Goal: Task Accomplishment & Management: Use online tool/utility

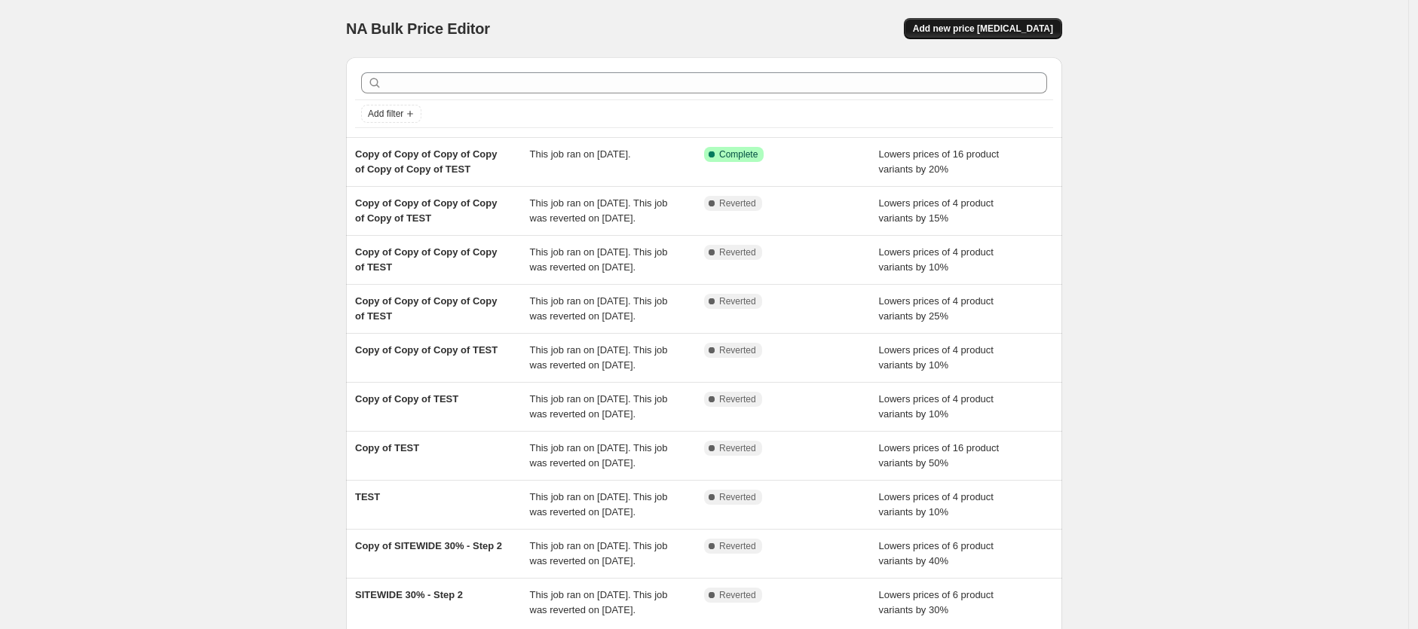
click at [1011, 24] on span "Add new price [MEDICAL_DATA]" at bounding box center [983, 29] width 140 height 12
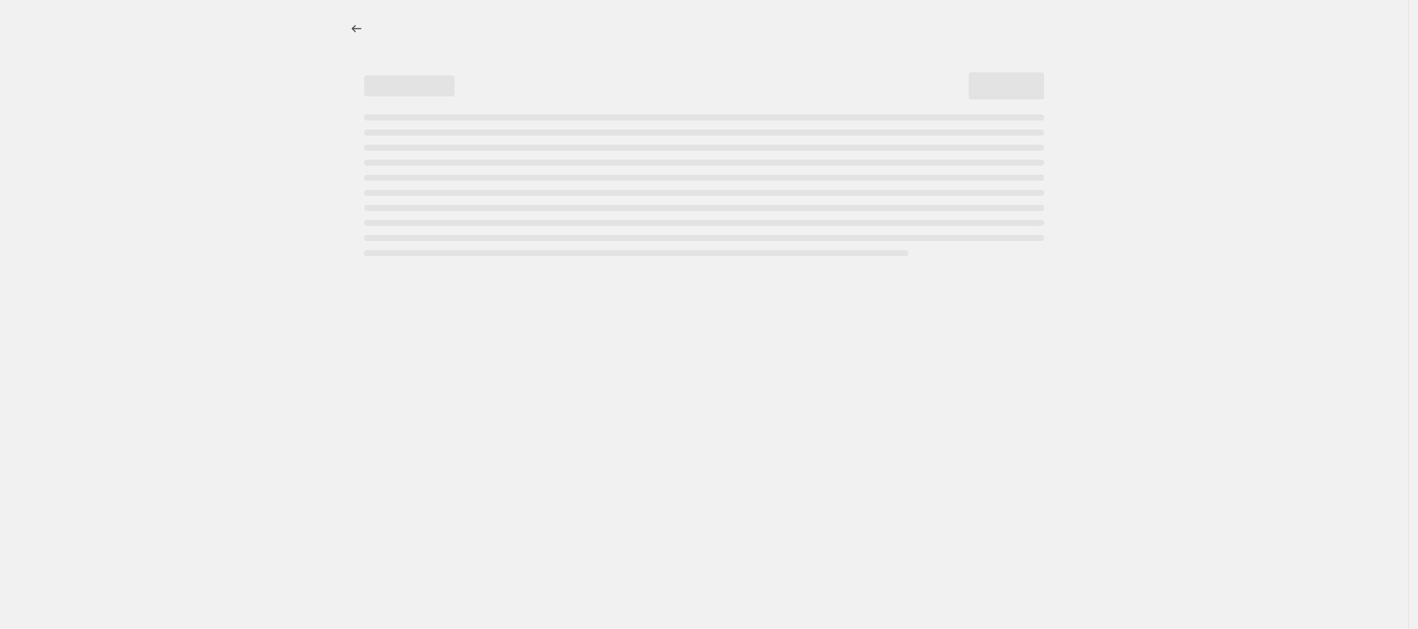
select select "percentage"
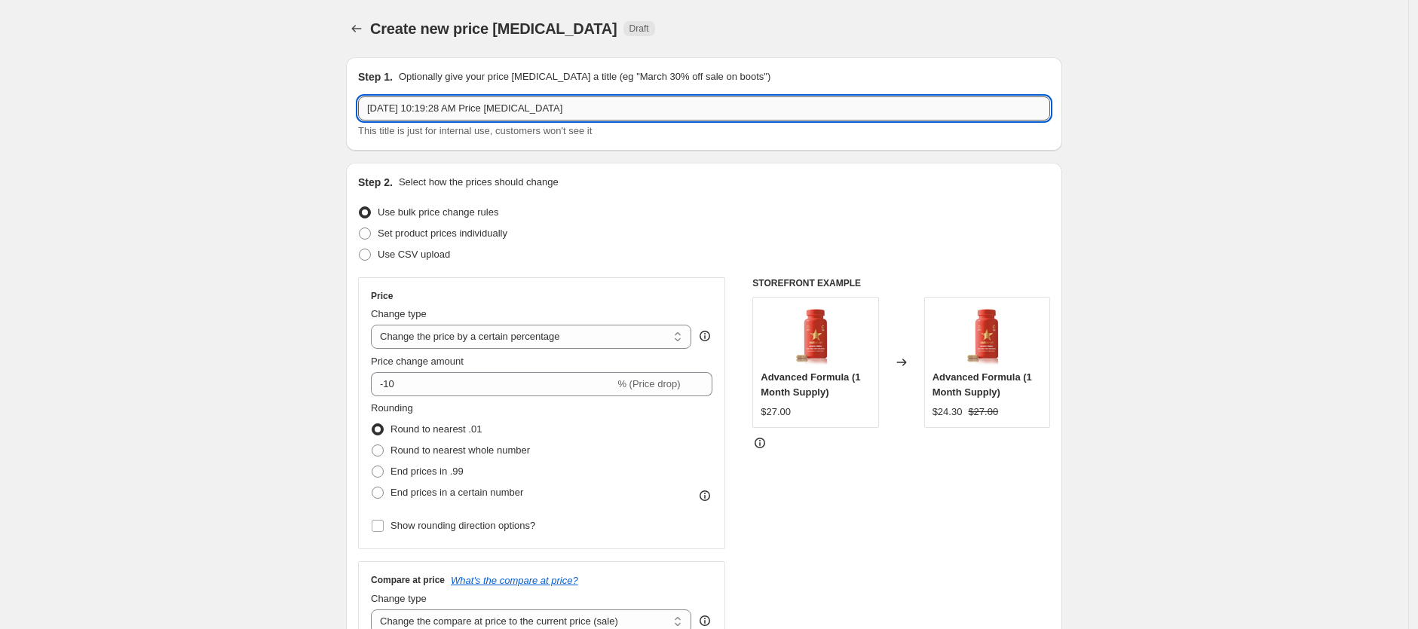
click at [437, 109] on input "[DATE] 10:19:28 AM Price [MEDICAL_DATA]" at bounding box center [704, 108] width 692 height 24
type input "testttt"
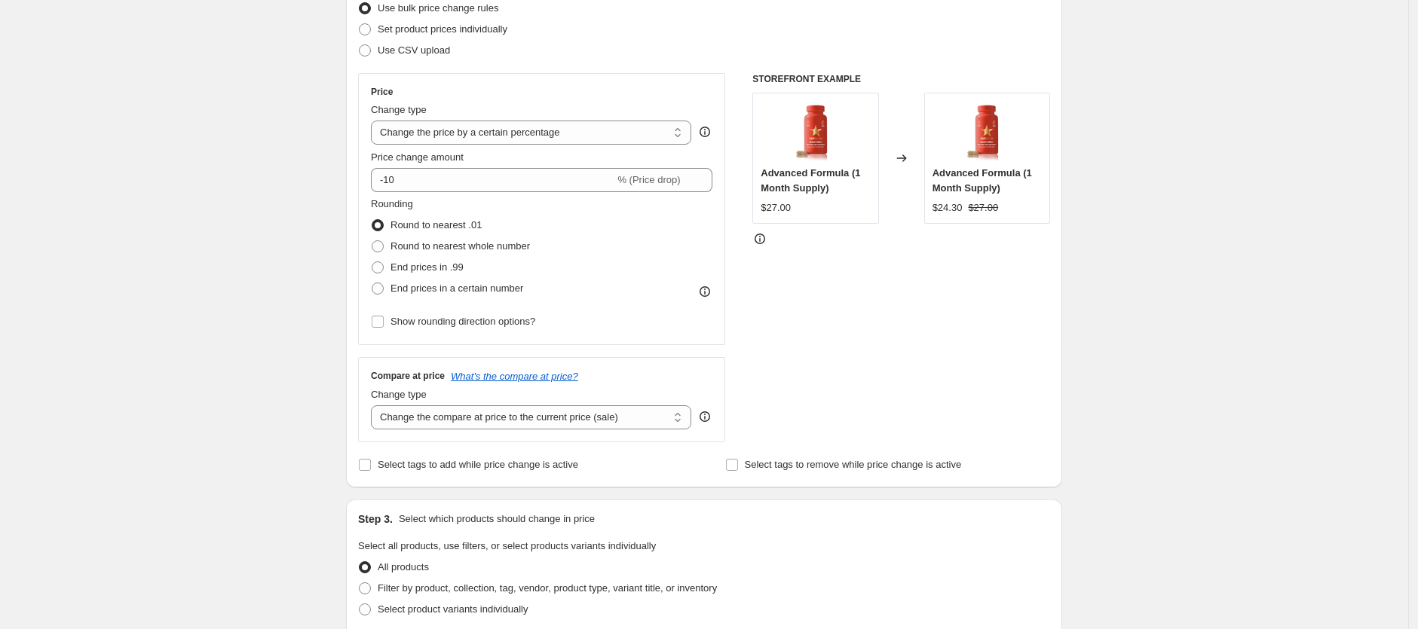
scroll to position [210, 0]
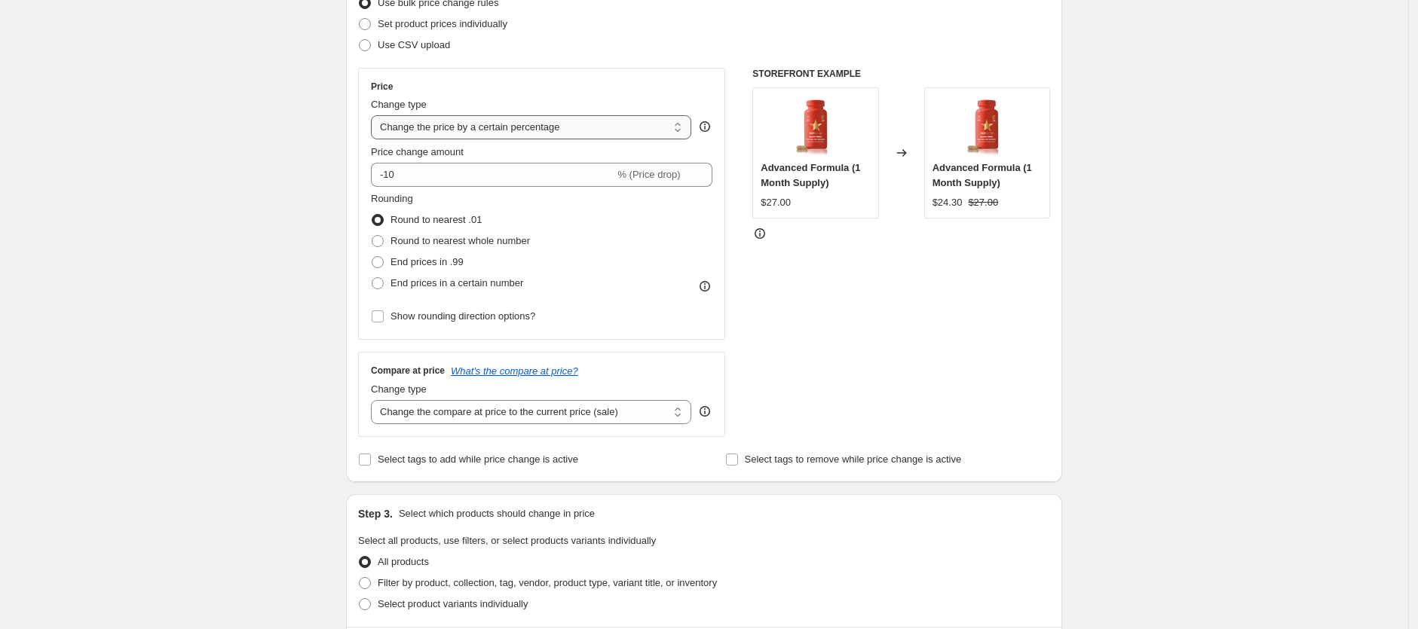
click at [499, 126] on select "Change the price to a certain amount Change the price by a certain amount Chang…" at bounding box center [531, 127] width 320 height 24
click at [375, 115] on select "Change the price to a certain amount Change the price by a certain amount Chang…" at bounding box center [531, 127] width 320 height 24
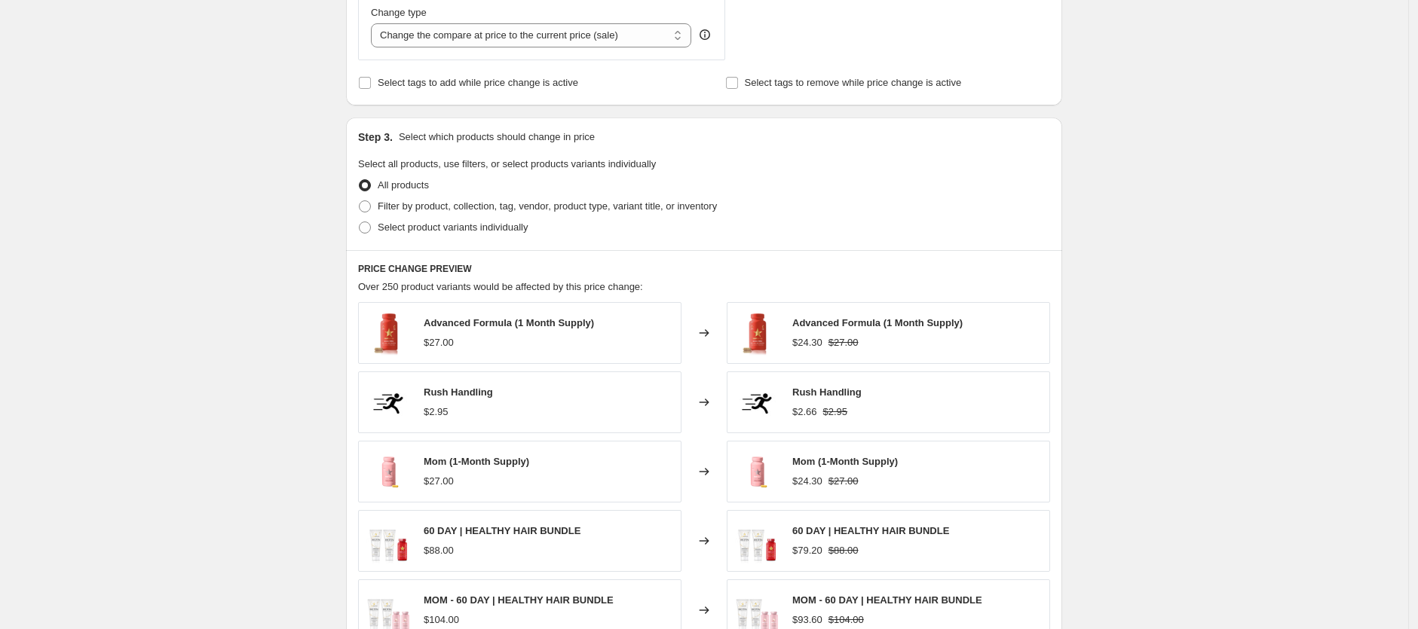
scroll to position [556, 0]
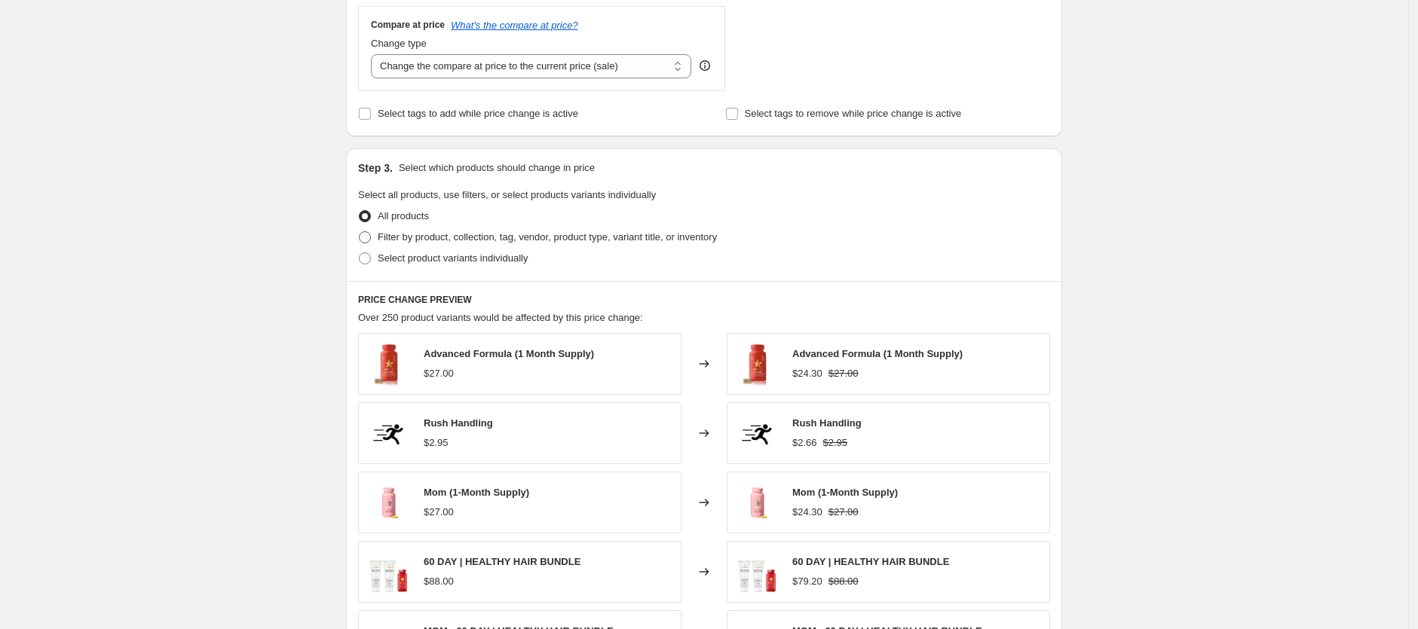
click at [446, 237] on span "Filter by product, collection, tag, vendor, product type, variant title, or inv…" at bounding box center [547, 236] width 339 height 11
click at [360, 232] on input "Filter by product, collection, tag, vendor, product type, variant title, or inv…" at bounding box center [359, 231] width 1 height 1
radio input "true"
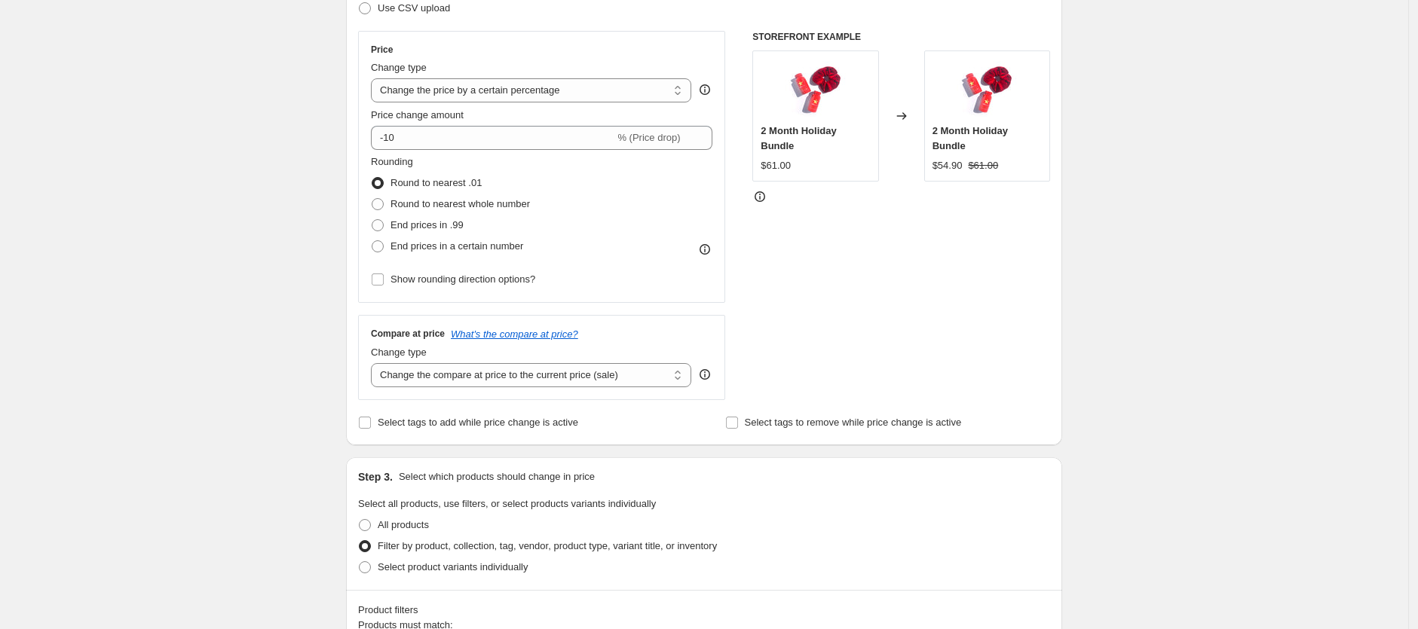
scroll to position [320, 0]
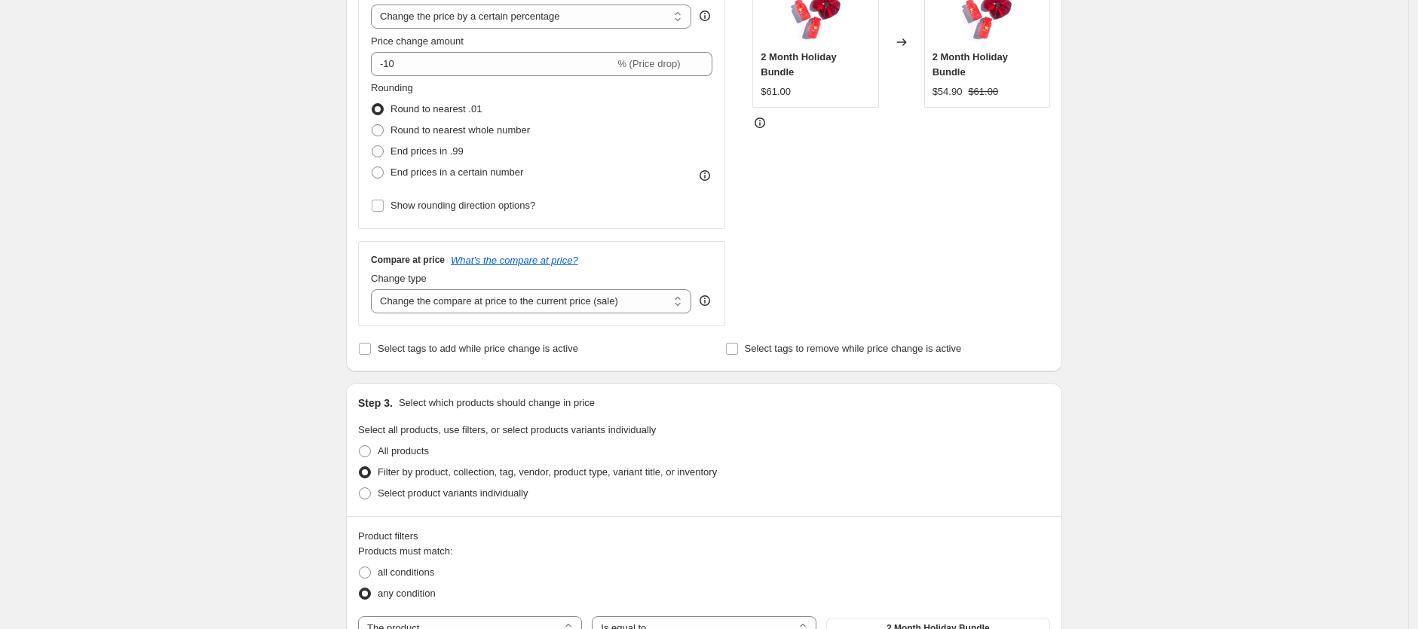
click at [485, 313] on div "Compare at price What's the compare at price? Change type Change the compare at…" at bounding box center [541, 283] width 367 height 84
click at [486, 303] on select "Change the compare at price to the current price (sale) Change the compare at p…" at bounding box center [531, 301] width 320 height 24
click at [375, 289] on select "Change the compare at price to the current price (sale) Change the compare at p…" at bounding box center [531, 301] width 320 height 24
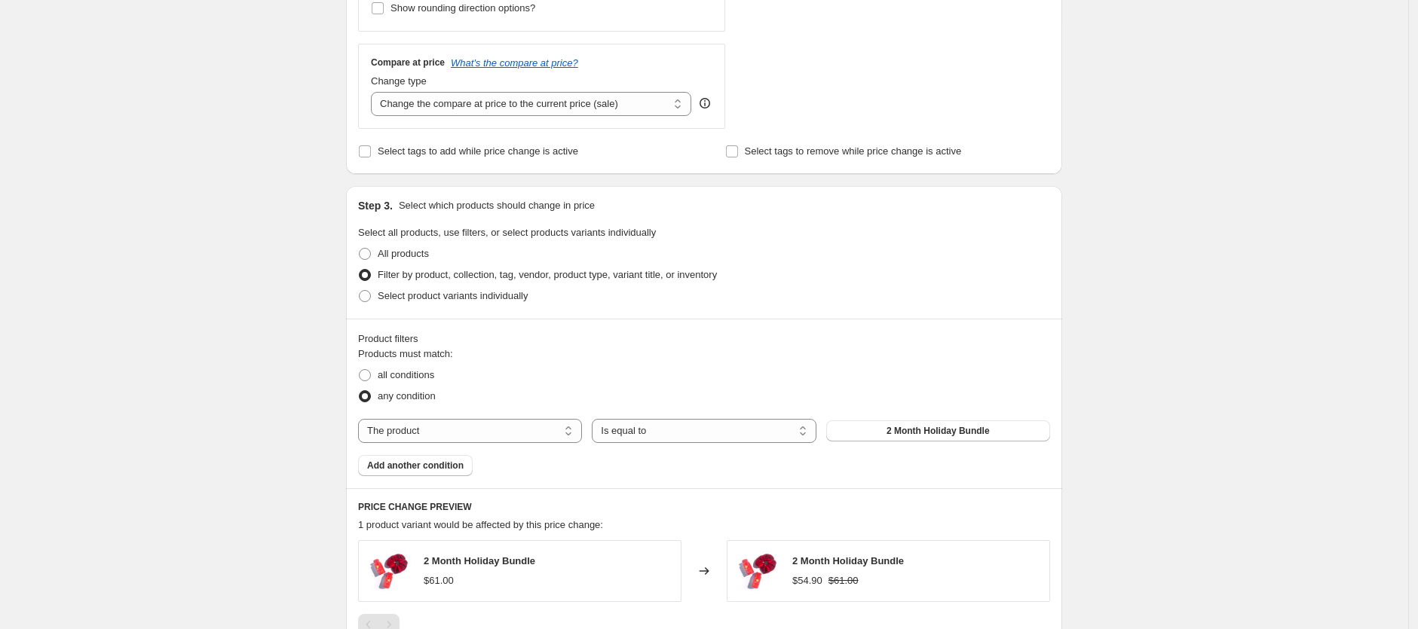
scroll to position [672, 0]
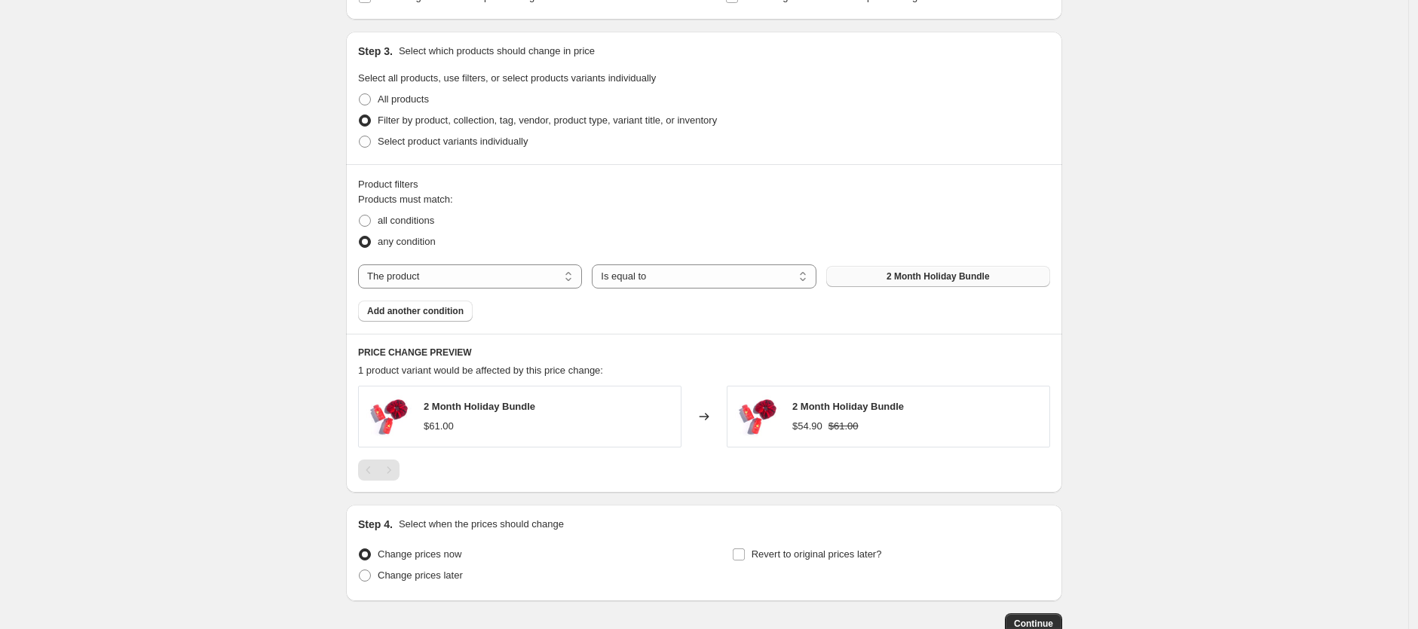
click at [937, 271] on span "2 Month Holiday Bundle" at bounding box center [937, 277] width 103 height 12
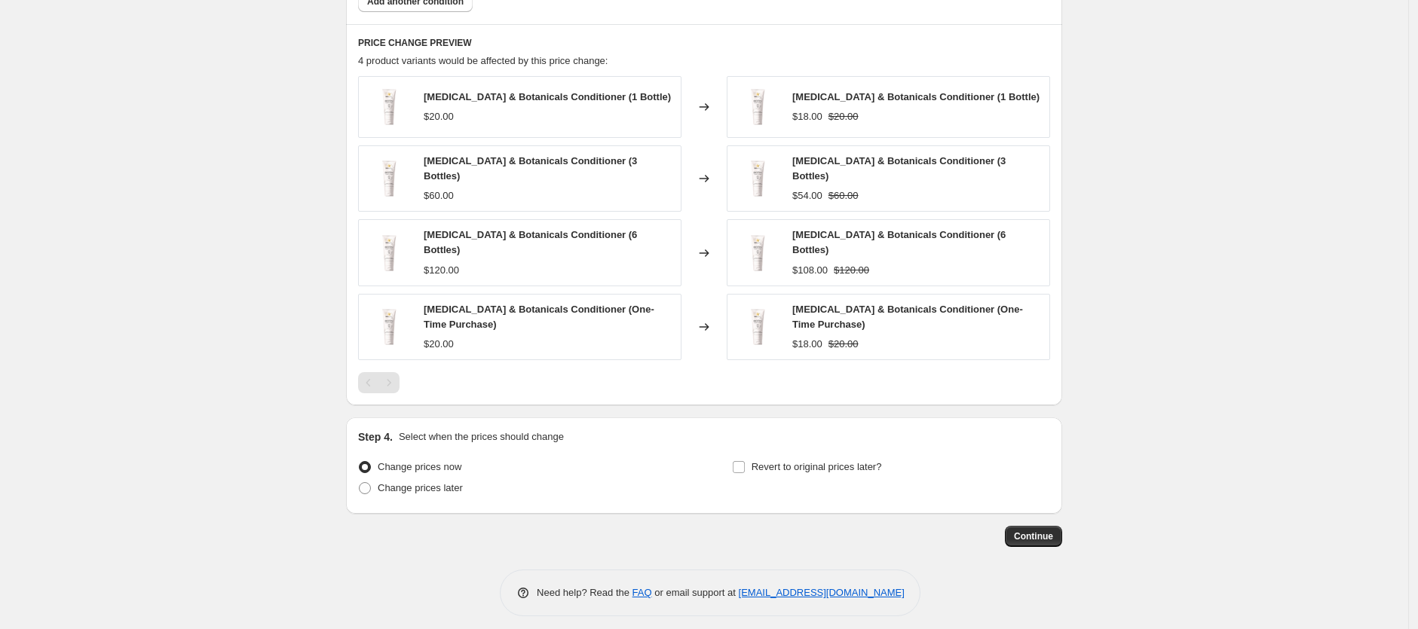
scroll to position [983, 0]
click at [816, 462] on span "Revert to original prices later?" at bounding box center [816, 466] width 130 height 11
click at [745, 462] on input "Revert to original prices later?" at bounding box center [739, 467] width 12 height 12
checkbox input "true"
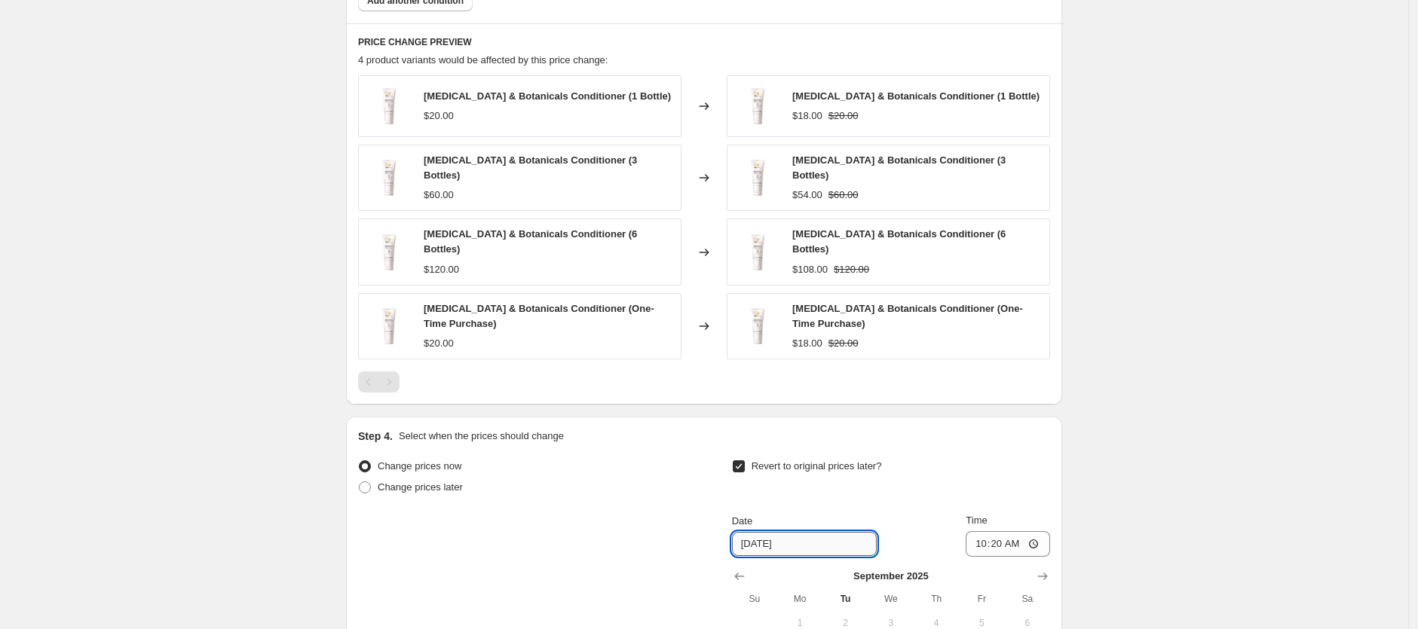
click at [801, 532] on input "[DATE]" at bounding box center [804, 544] width 145 height 24
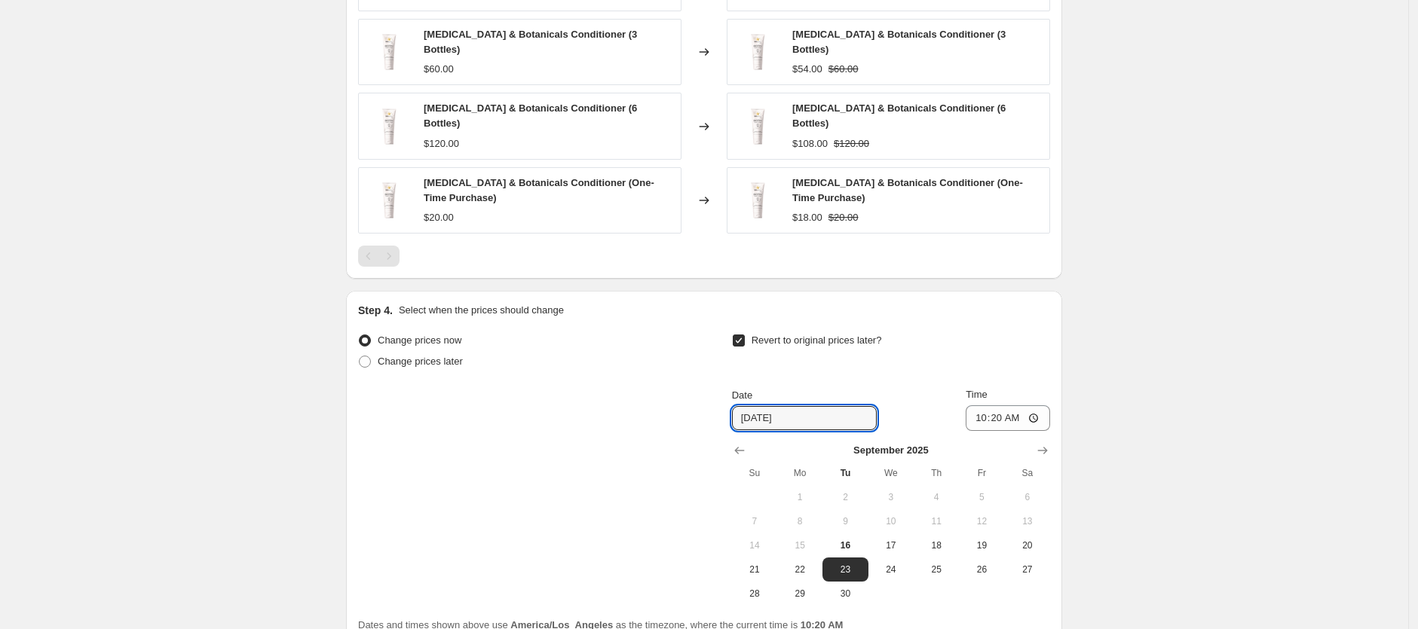
scroll to position [1240, 0]
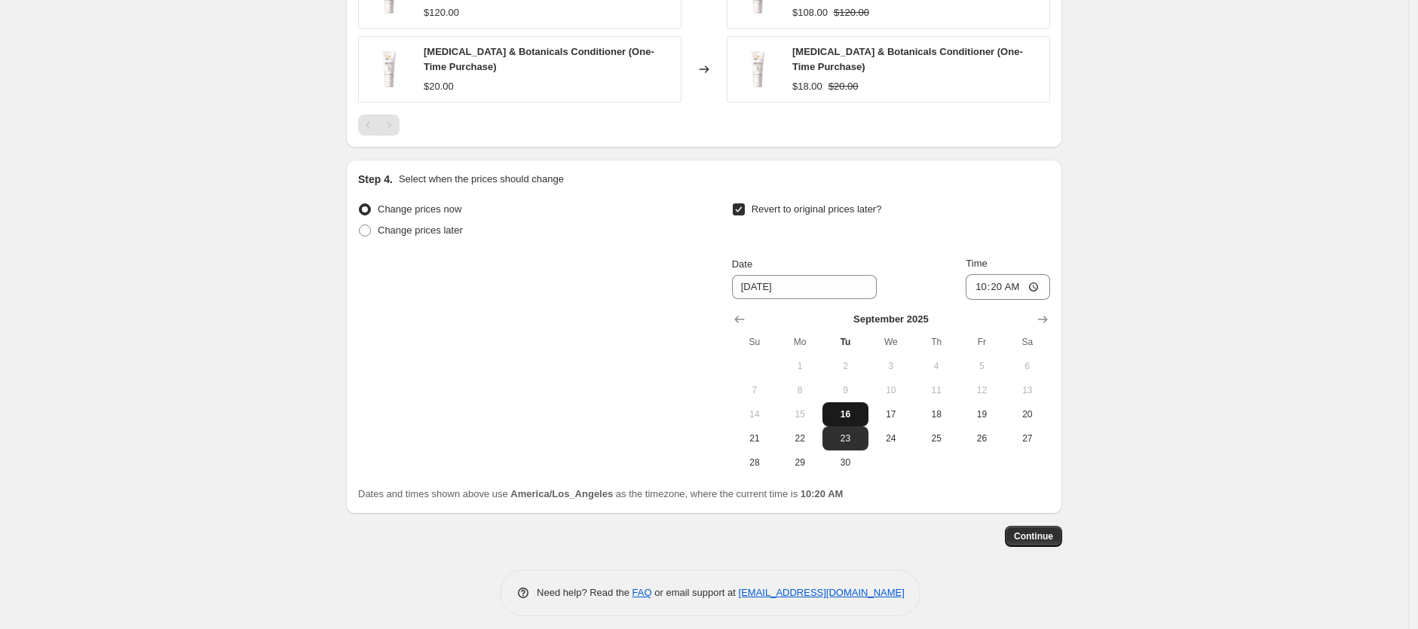
click at [857, 409] on span "16" at bounding box center [844, 415] width 33 height 12
type input "[DATE]"
click at [979, 274] on input "10:20" at bounding box center [1008, 287] width 84 height 26
click at [993, 274] on input "10:20" at bounding box center [1008, 287] width 84 height 26
type input "10:25"
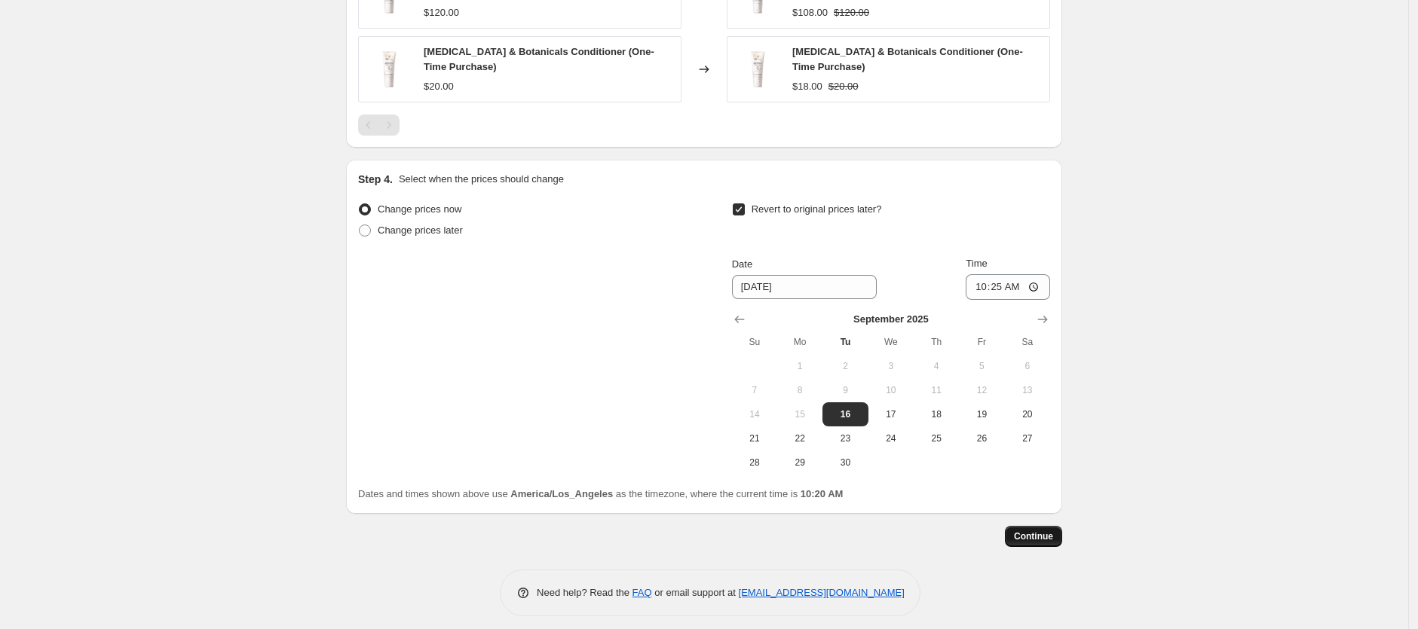
click at [1033, 531] on span "Continue" at bounding box center [1033, 537] width 39 height 12
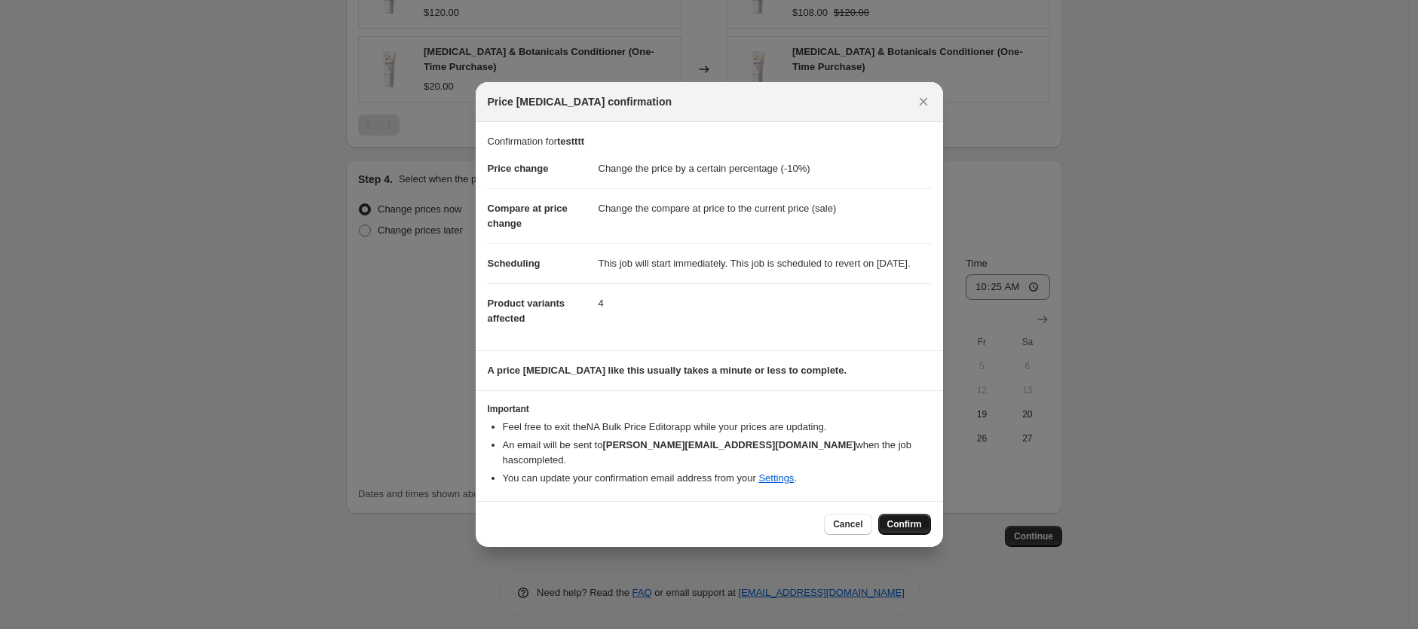
click at [901, 523] on span "Confirm" at bounding box center [904, 525] width 35 height 12
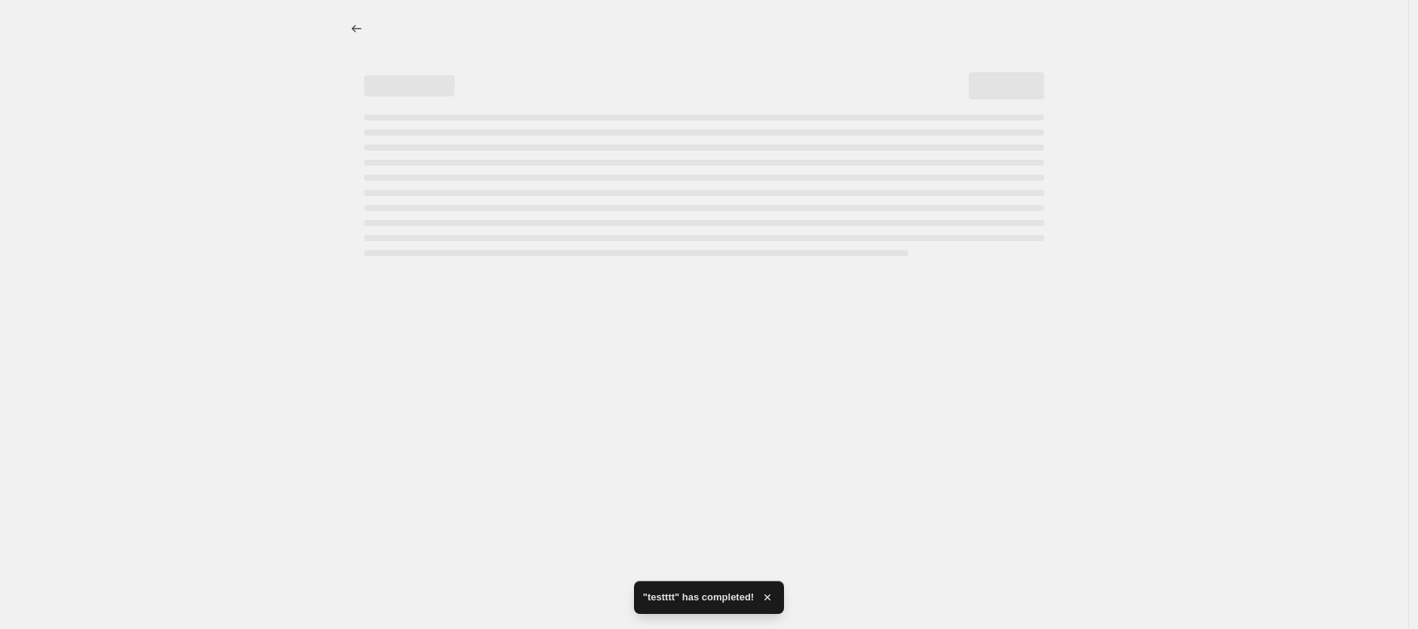
select select "percentage"
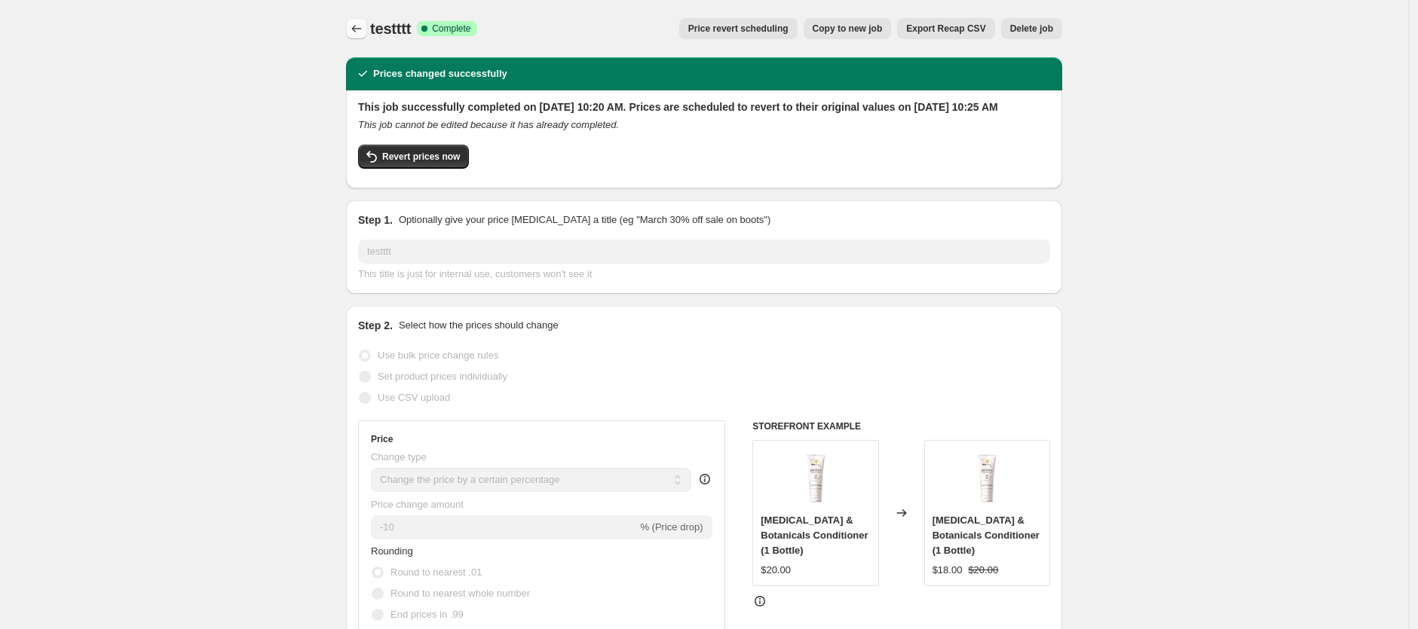
click at [354, 25] on icon "Price change jobs" at bounding box center [356, 28] width 15 height 15
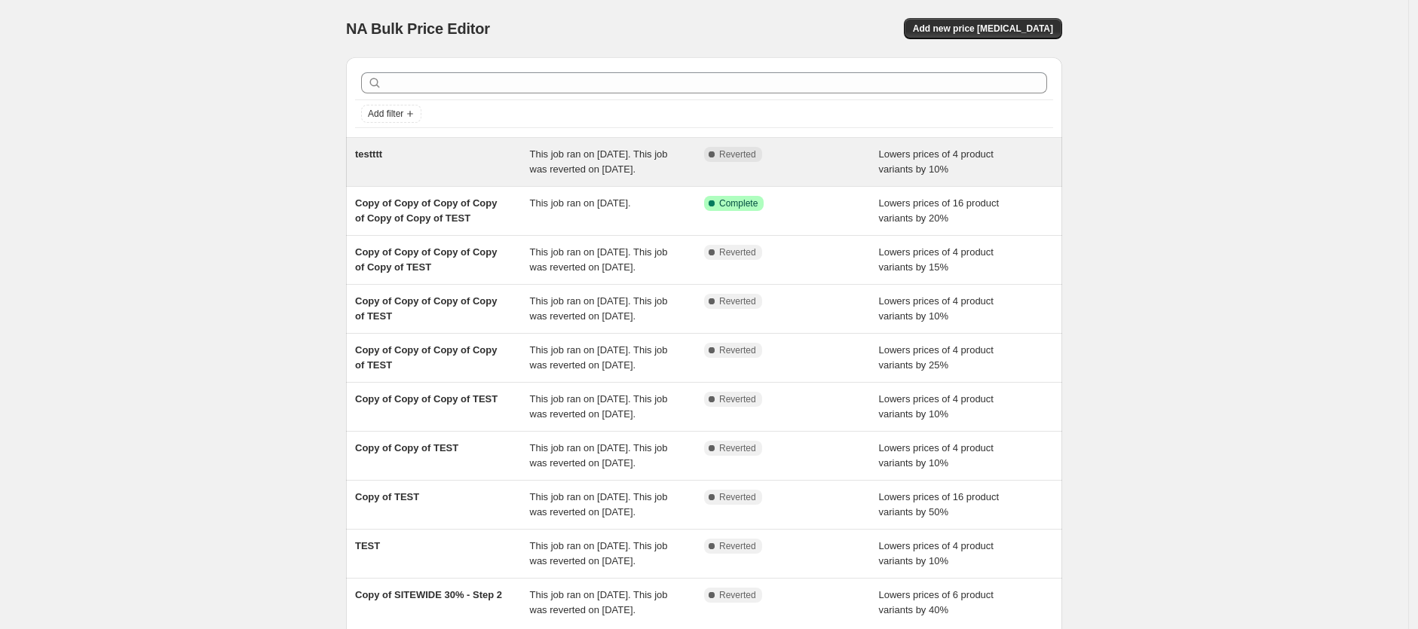
click at [609, 167] on span "This job ran on [DATE]. This job was reverted on [DATE]." at bounding box center [599, 161] width 138 height 26
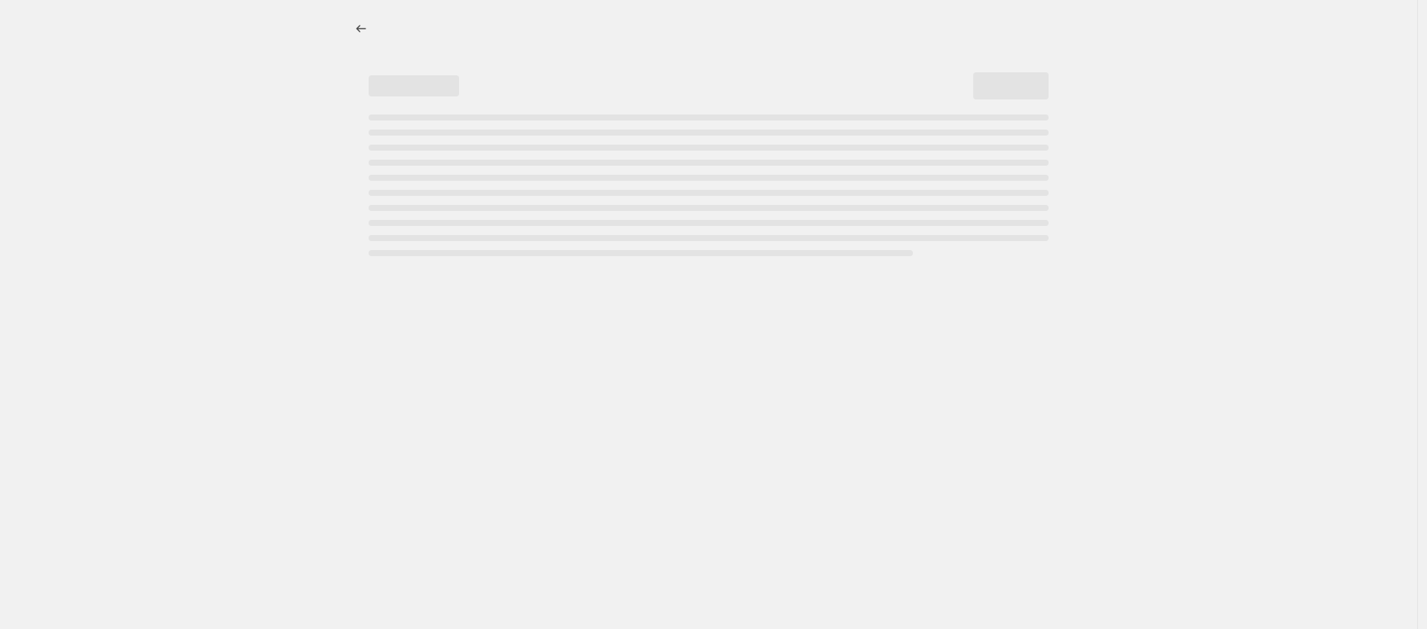
select select "percentage"
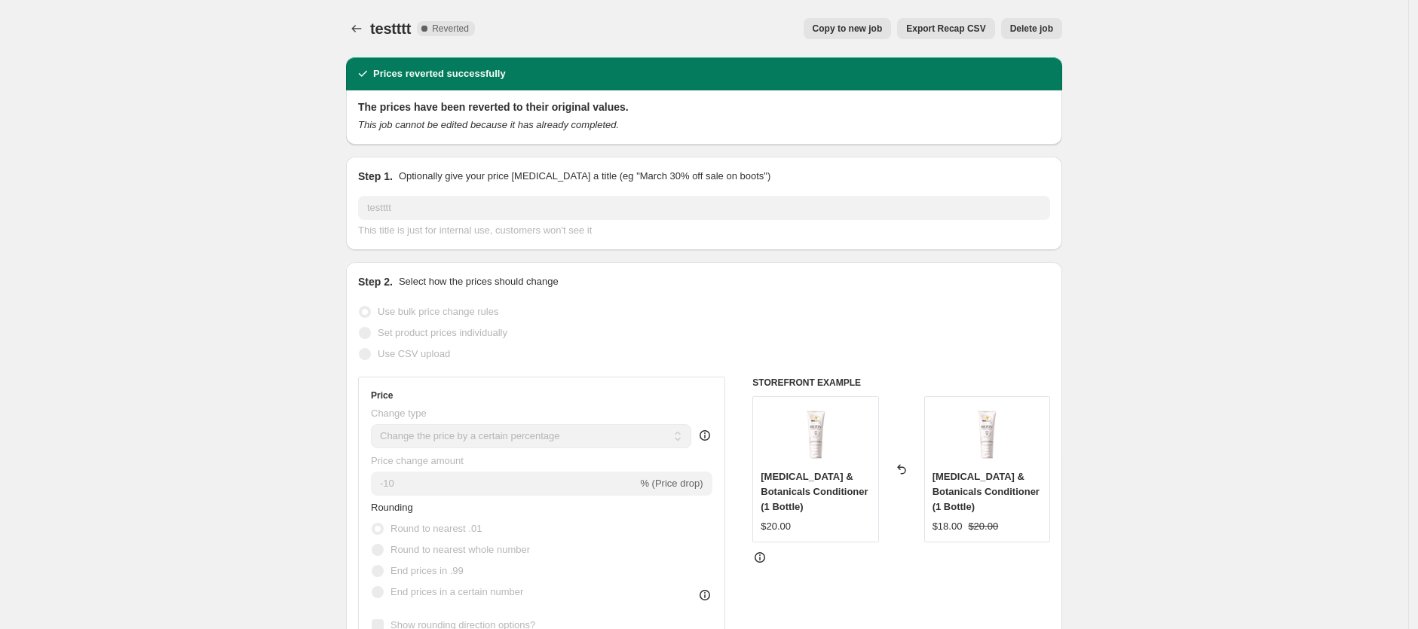
click at [858, 31] on span "Copy to new job" at bounding box center [848, 29] width 70 height 12
select select "percentage"
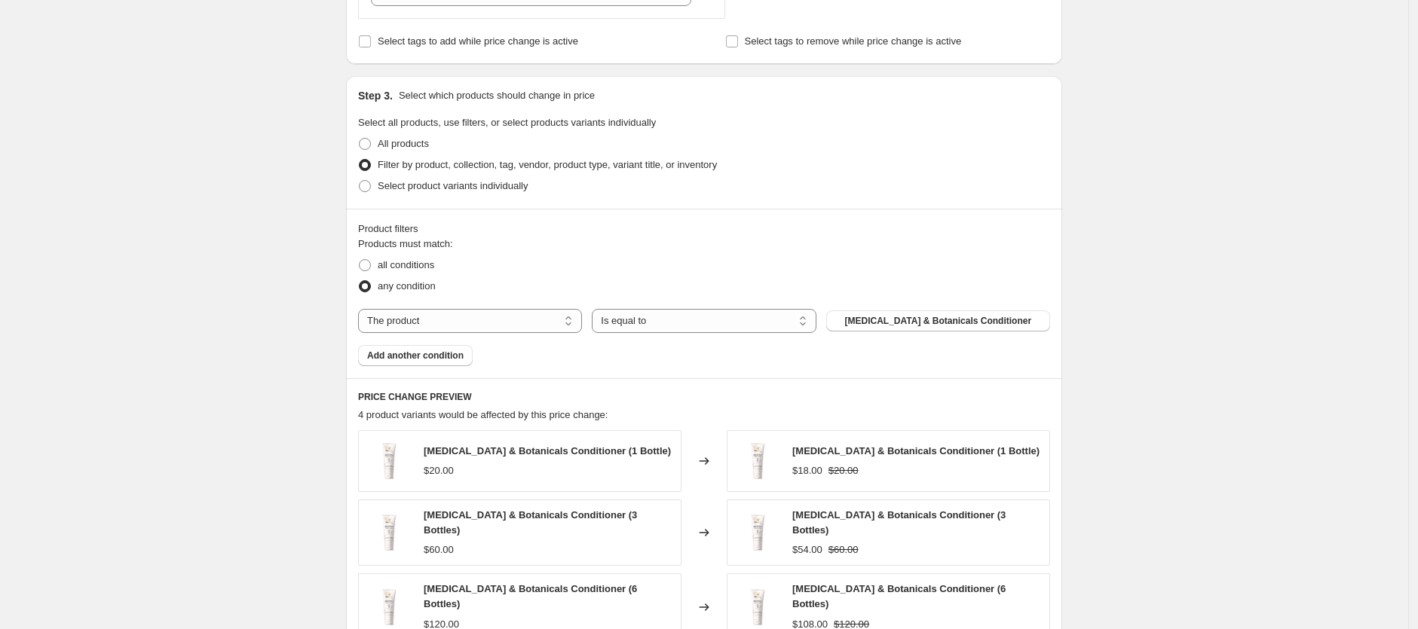
scroll to position [983, 0]
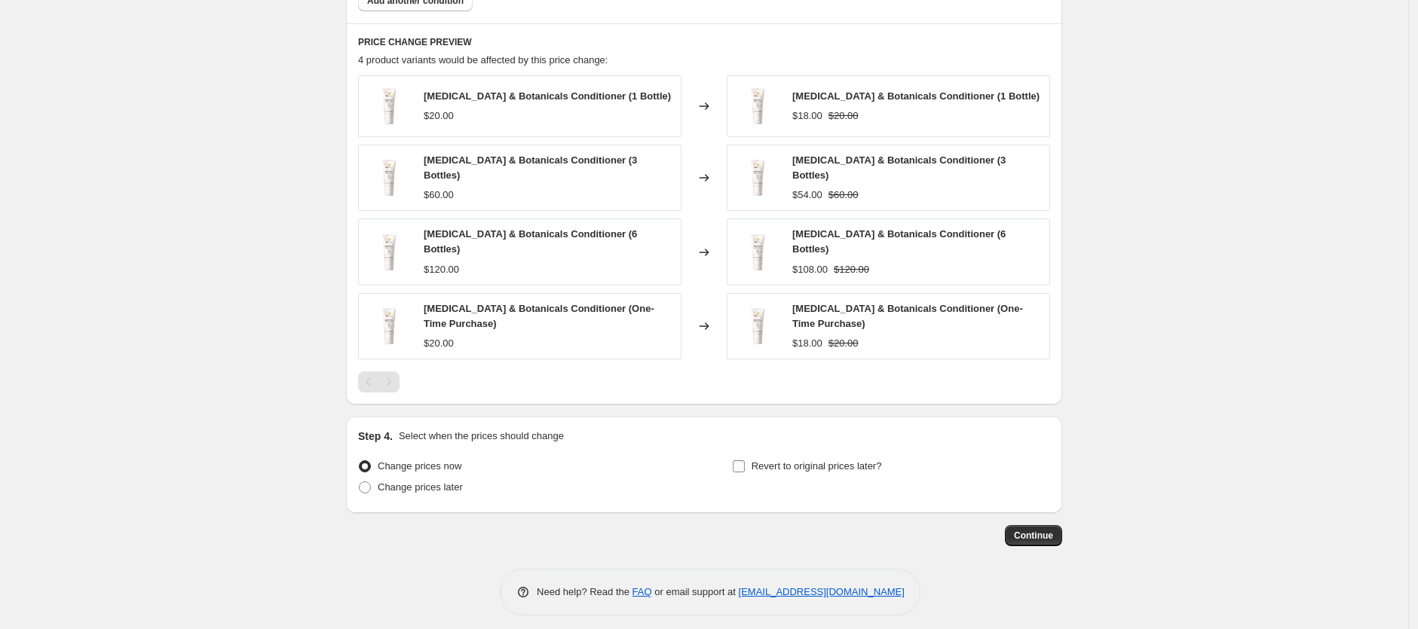
click at [753, 456] on label "Revert to original prices later?" at bounding box center [807, 466] width 150 height 21
click at [745, 461] on input "Revert to original prices later?" at bounding box center [739, 467] width 12 height 12
checkbox input "true"
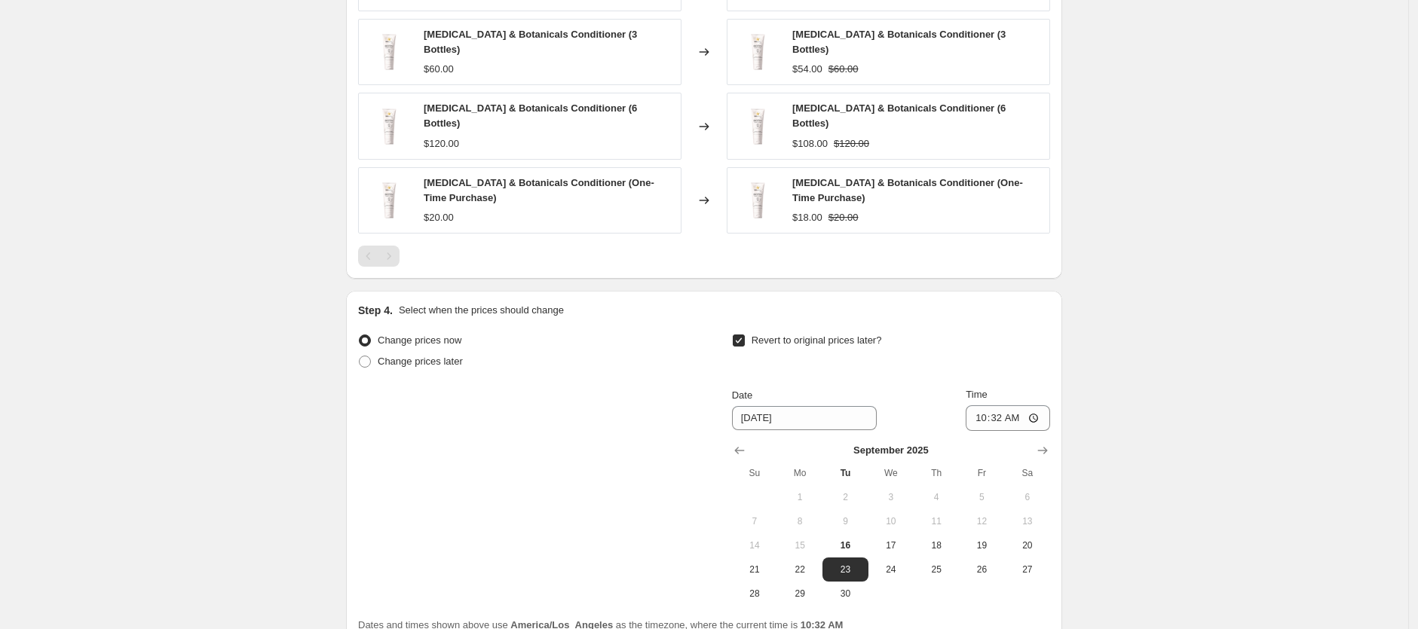
scroll to position [1240, 0]
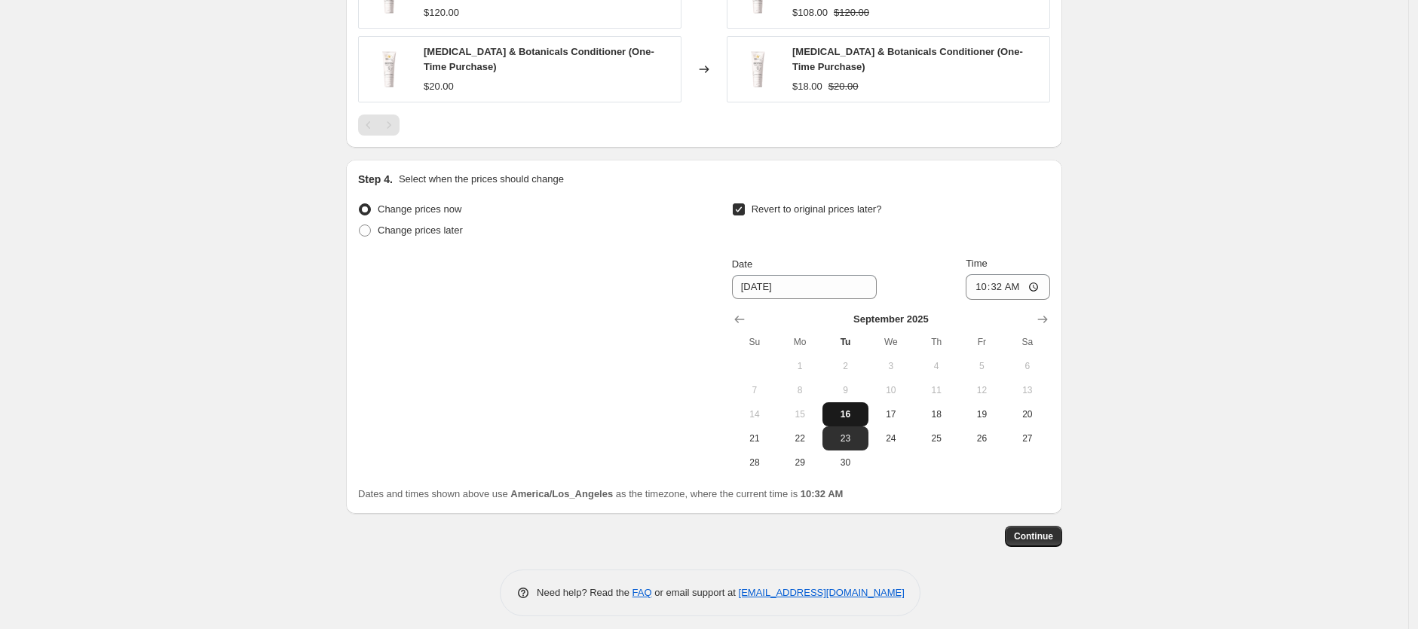
click at [856, 409] on span "16" at bounding box center [844, 415] width 33 height 12
type input "[DATE]"
click at [997, 278] on input "10:32" at bounding box center [1008, 287] width 84 height 26
type input "10:37"
click at [1038, 531] on span "Continue" at bounding box center [1033, 537] width 39 height 12
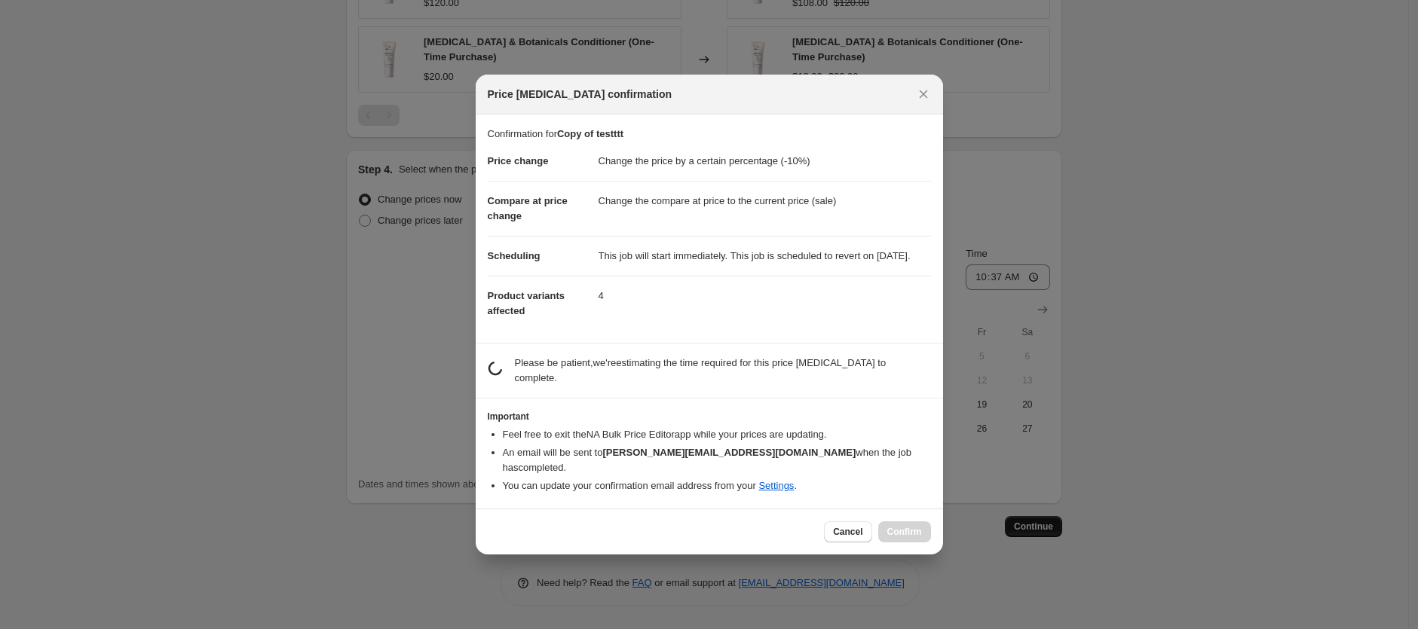
scroll to position [0, 0]
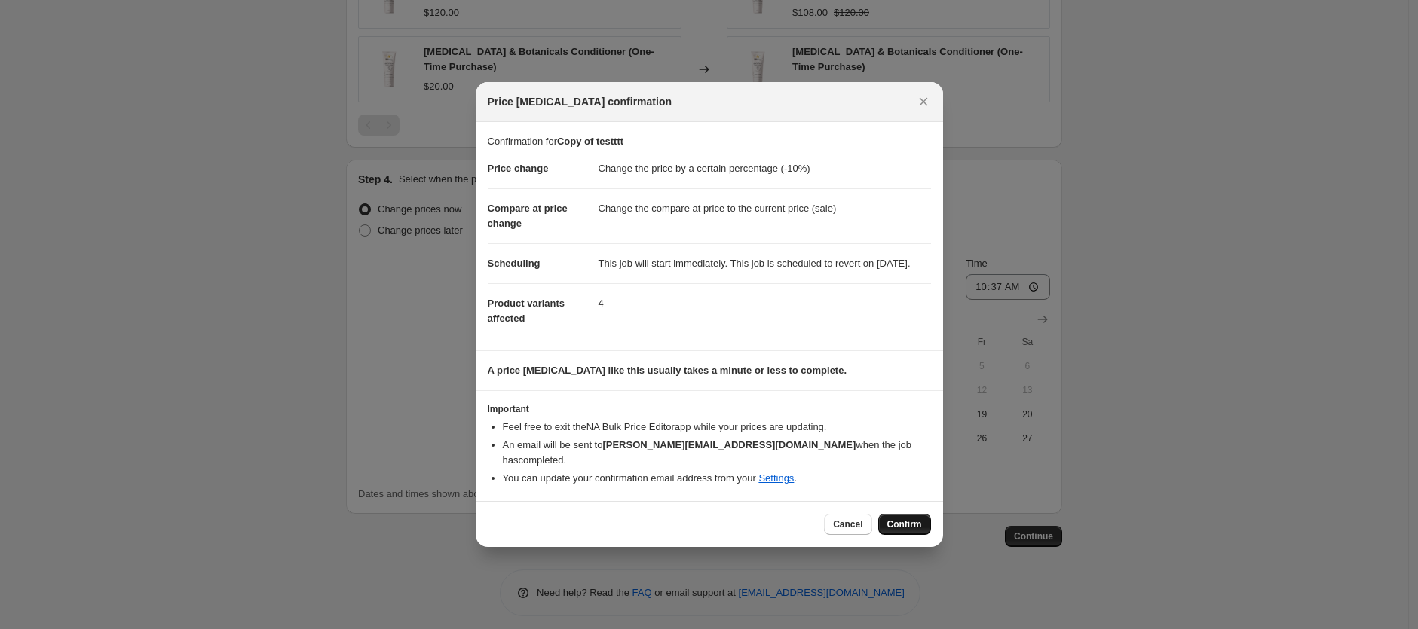
click at [902, 519] on span "Confirm" at bounding box center [904, 525] width 35 height 12
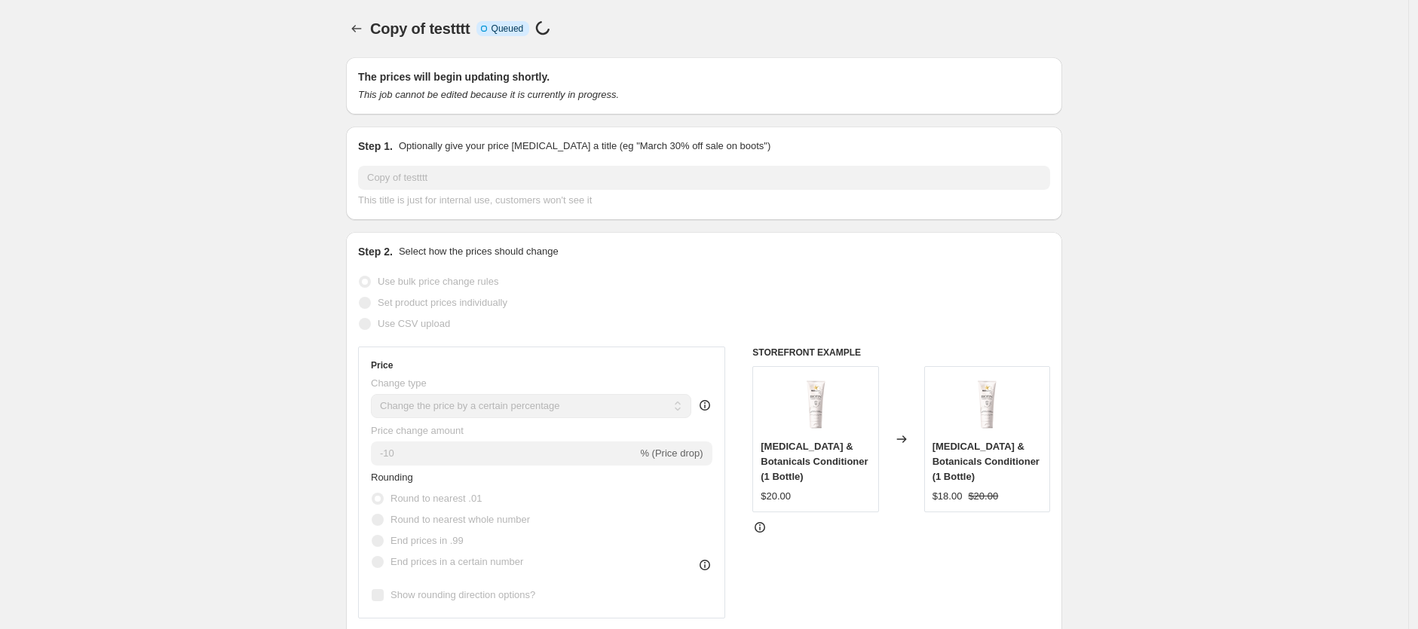
scroll to position [1240, 0]
